Goal: Entertainment & Leisure: Consume media (video, audio)

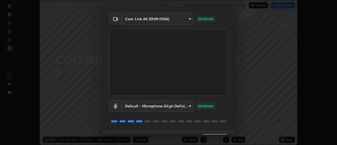
scroll to position [28, 0]
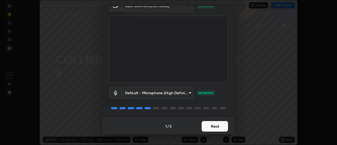
click at [215, 126] on button "Next" at bounding box center [215, 126] width 26 height 11
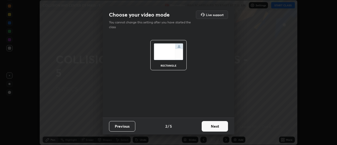
click at [217, 127] on button "Next" at bounding box center [215, 126] width 26 height 11
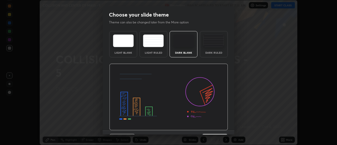
scroll to position [13, 0]
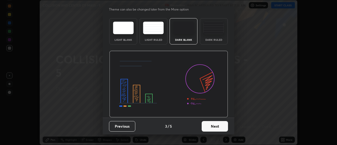
click at [219, 126] on button "Next" at bounding box center [215, 126] width 26 height 11
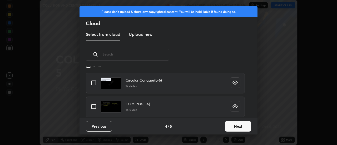
scroll to position [278, 0]
click at [95, 106] on input "grid" at bounding box center [93, 105] width 11 height 11
checkbox input "true"
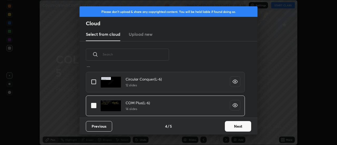
click at [235, 126] on button "Next" at bounding box center [238, 126] width 26 height 11
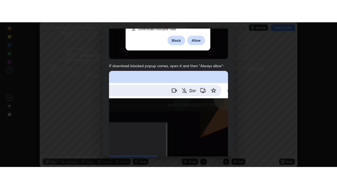
scroll to position [135, 0]
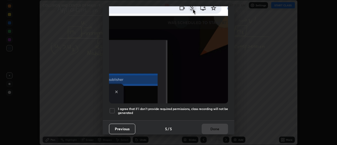
click at [209, 84] on img at bounding box center [168, 45] width 119 height 115
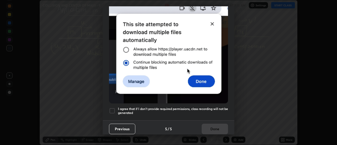
click at [113, 109] on div at bounding box center [112, 111] width 6 height 6
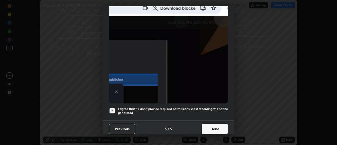
click at [210, 128] on button "Done" at bounding box center [215, 129] width 26 height 11
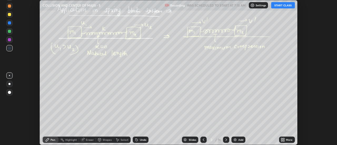
click at [284, 7] on button "START CLASS" at bounding box center [283, 5] width 24 height 6
click at [203, 139] on icon at bounding box center [204, 139] width 2 height 3
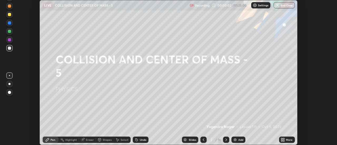
click at [286, 137] on div "More" at bounding box center [287, 140] width 16 height 6
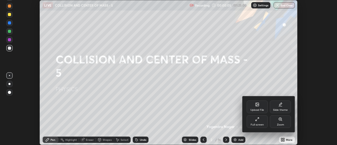
click at [261, 120] on div "Full screen" at bounding box center [256, 121] width 21 height 13
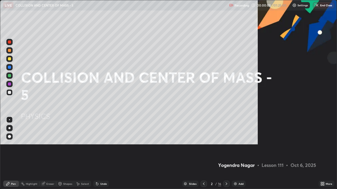
scroll to position [189, 337]
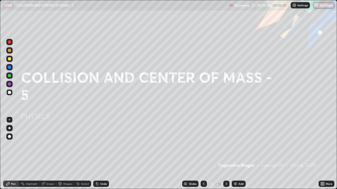
click at [240, 145] on div "Add" at bounding box center [240, 184] width 5 height 3
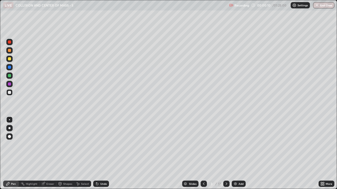
click at [12, 128] on div at bounding box center [9, 128] width 6 height 6
click at [12, 61] on div at bounding box center [9, 59] width 6 height 6
click at [107, 145] on div "Undo" at bounding box center [101, 184] width 16 height 6
click at [241, 145] on div "Add" at bounding box center [238, 184] width 14 height 6
click at [11, 93] on div at bounding box center [9, 92] width 6 height 6
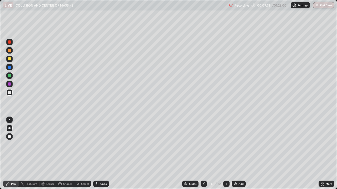
click at [101, 145] on div "Undo" at bounding box center [101, 184] width 16 height 6
click at [240, 145] on div "Add" at bounding box center [240, 184] width 5 height 3
click at [226, 145] on icon at bounding box center [226, 184] width 4 height 4
click at [11, 60] on div at bounding box center [9, 59] width 6 height 6
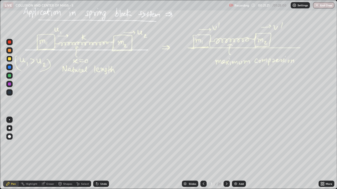
click at [203, 145] on icon at bounding box center [203, 184] width 4 height 4
click at [228, 145] on div at bounding box center [226, 184] width 6 height 6
click at [226, 145] on icon at bounding box center [226, 184] width 4 height 4
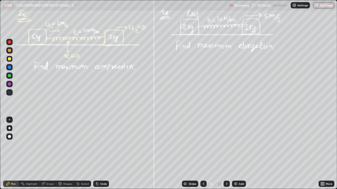
click at [226, 145] on icon at bounding box center [226, 184] width 4 height 4
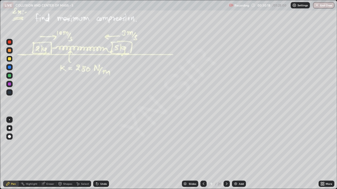
click at [203, 145] on icon at bounding box center [203, 184] width 4 height 4
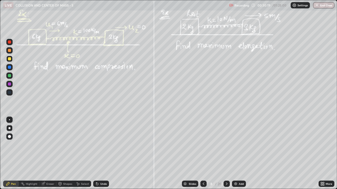
click at [203, 145] on icon at bounding box center [204, 184] width 2 height 3
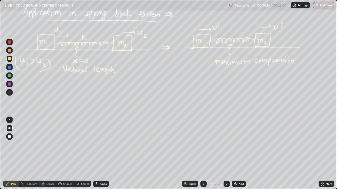
click at [226, 145] on icon at bounding box center [226, 184] width 4 height 4
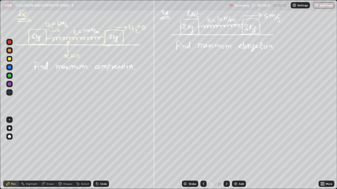
click at [226, 145] on icon at bounding box center [226, 184] width 4 height 4
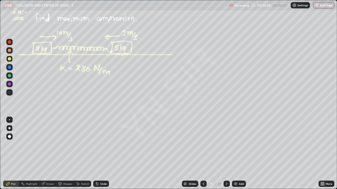
click at [226, 145] on icon at bounding box center [226, 184] width 4 height 4
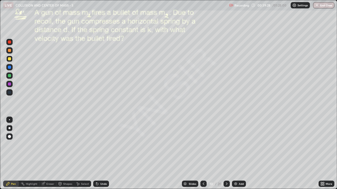
click at [101, 145] on div "Undo" at bounding box center [101, 184] width 16 height 6
click at [226, 145] on icon at bounding box center [226, 184] width 4 height 4
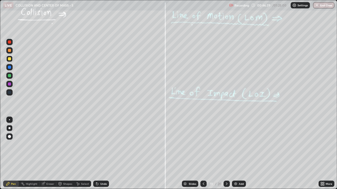
click at [105, 145] on div "Undo" at bounding box center [101, 184] width 16 height 6
click at [103, 145] on div "Undo" at bounding box center [101, 184] width 16 height 6
click at [102, 145] on div "Undo" at bounding box center [101, 184] width 16 height 6
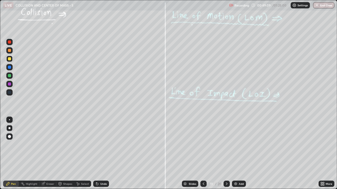
click at [107, 145] on div "Undo" at bounding box center [101, 184] width 16 height 6
click at [237, 145] on div "Add" at bounding box center [239, 184] width 14 height 6
click at [203, 145] on icon at bounding box center [204, 184] width 4 height 4
click at [226, 145] on icon at bounding box center [226, 184] width 4 height 4
click at [225, 145] on icon at bounding box center [226, 184] width 2 height 3
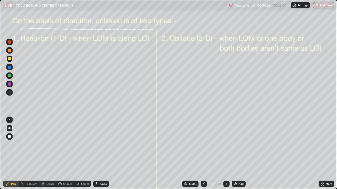
click at [10, 51] on div at bounding box center [9, 50] width 3 height 3
click at [104, 145] on div "Undo" at bounding box center [103, 184] width 7 height 3
click at [226, 145] on icon at bounding box center [226, 184] width 2 height 3
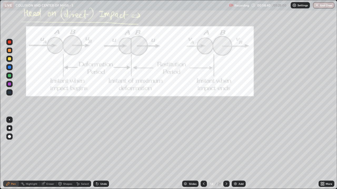
click at [323, 145] on icon at bounding box center [323, 183] width 1 height 1
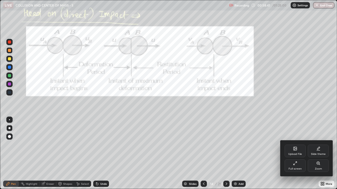
click at [315, 145] on div "Zoom" at bounding box center [318, 166] width 21 height 13
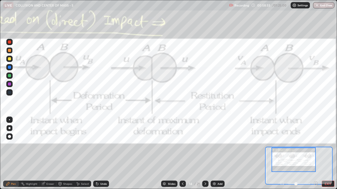
click at [10, 51] on div at bounding box center [9, 50] width 3 height 3
click at [11, 50] on div at bounding box center [9, 50] width 3 height 3
click at [10, 51] on div at bounding box center [9, 50] width 3 height 3
click at [11, 53] on div at bounding box center [9, 50] width 6 height 6
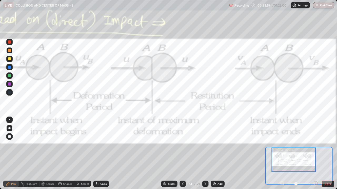
click at [12, 52] on div at bounding box center [9, 50] width 6 height 6
click at [10, 51] on div at bounding box center [9, 50] width 3 height 3
click at [9, 51] on div at bounding box center [9, 50] width 3 height 3
click at [10, 51] on div at bounding box center [9, 50] width 3 height 3
click at [9, 52] on div at bounding box center [9, 50] width 3 height 3
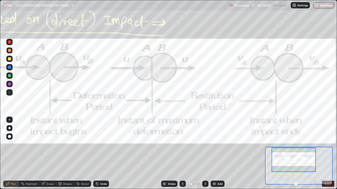
click at [10, 51] on div at bounding box center [9, 50] width 3 height 3
click at [326, 145] on button "EXIT" at bounding box center [327, 184] width 13 height 6
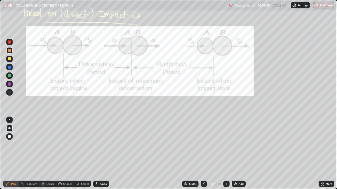
click at [105, 145] on div "Undo" at bounding box center [101, 184] width 16 height 6
click at [107, 145] on div "Undo" at bounding box center [101, 184] width 16 height 6
click at [226, 145] on icon at bounding box center [226, 184] width 4 height 4
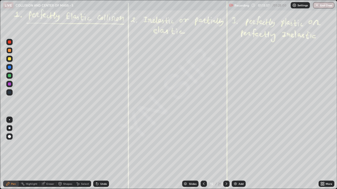
click at [226, 145] on icon at bounding box center [226, 184] width 4 height 4
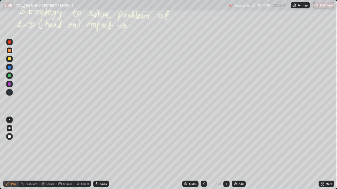
click at [105, 145] on div "Undo" at bounding box center [101, 184] width 16 height 6
click at [203, 145] on icon at bounding box center [204, 184] width 2 height 3
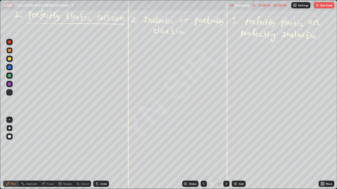
click at [204, 145] on icon at bounding box center [204, 184] width 4 height 4
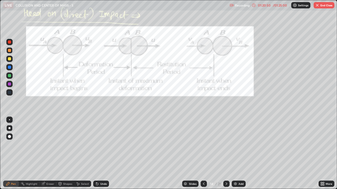
click at [223, 145] on div at bounding box center [226, 184] width 6 height 6
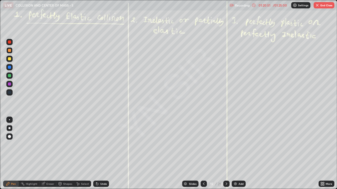
click at [225, 145] on icon at bounding box center [226, 184] width 4 height 4
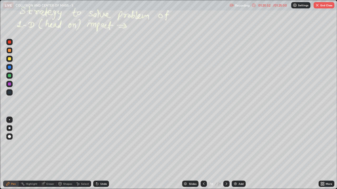
click at [225, 145] on icon at bounding box center [226, 184] width 2 height 3
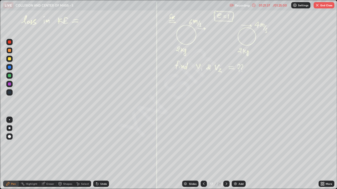
click at [105, 145] on div "Undo" at bounding box center [103, 184] width 7 height 3
click at [104, 145] on div "Undo" at bounding box center [103, 184] width 7 height 3
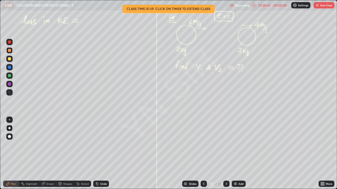
click at [325, 6] on button "End Class" at bounding box center [323, 5] width 21 height 6
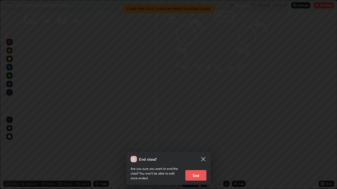
click at [195, 145] on button "End" at bounding box center [195, 175] width 21 height 11
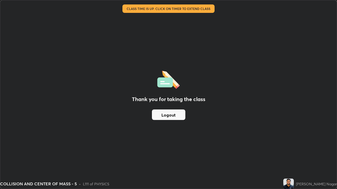
click at [165, 117] on button "Logout" at bounding box center [168, 115] width 33 height 11
click at [165, 116] on button "Logout" at bounding box center [168, 115] width 33 height 11
click at [164, 117] on button "Logout" at bounding box center [168, 115] width 33 height 11
